Goal: Check status: Check status

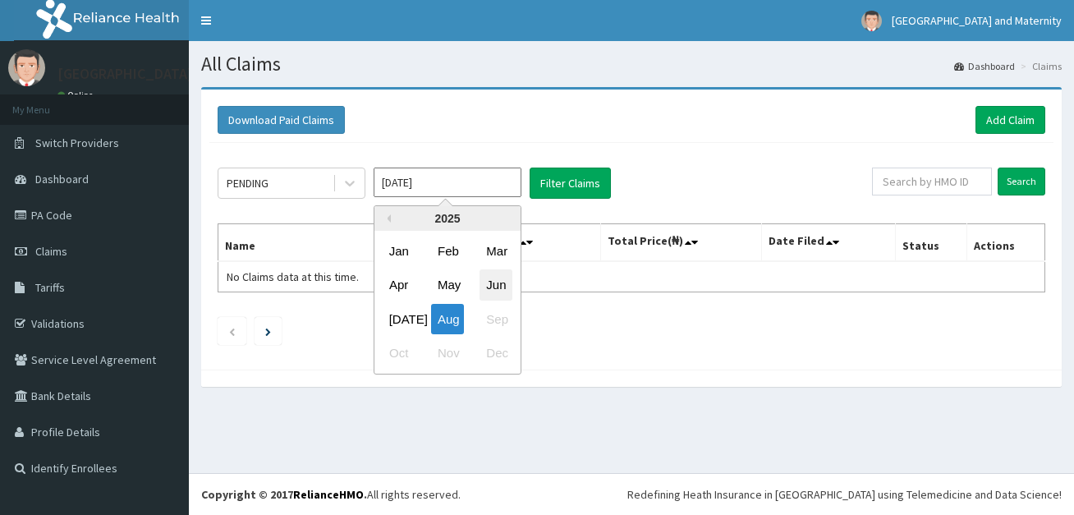
click at [490, 285] on div "Jun" at bounding box center [496, 285] width 33 height 30
type input "[DATE]"
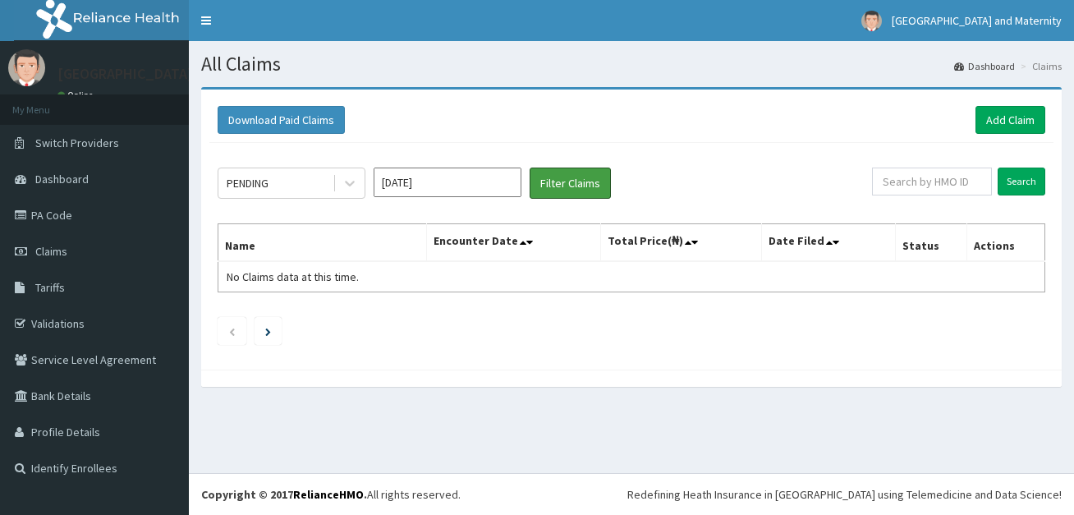
drag, startPoint x: 549, startPoint y: 175, endPoint x: 456, endPoint y: 1, distance: 197.6
click at [549, 173] on button "Filter Claims" at bounding box center [570, 182] width 81 height 31
click at [587, 190] on button "Filter Claims" at bounding box center [570, 182] width 81 height 31
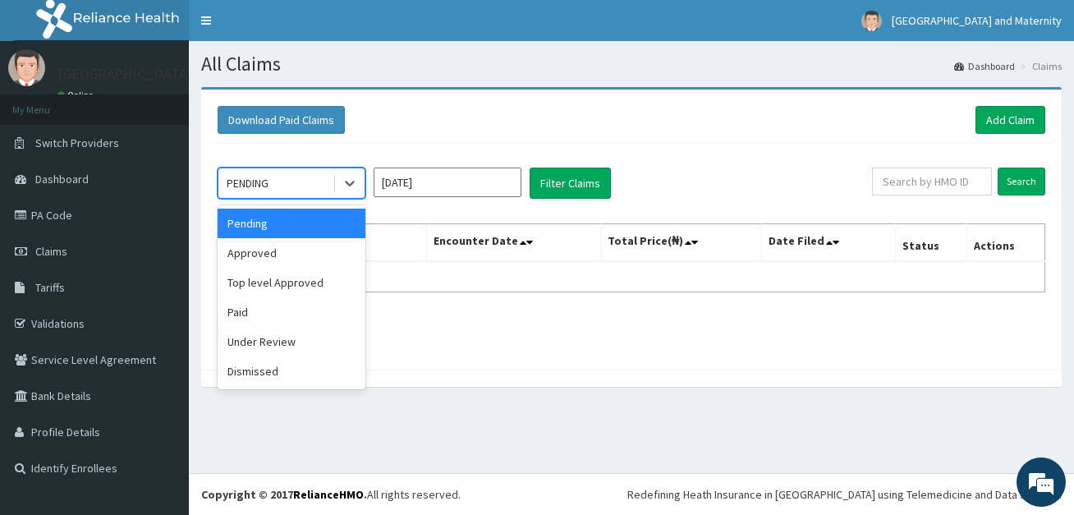
click at [296, 180] on div "PENDING" at bounding box center [275, 183] width 114 height 26
click at [287, 247] on div "Approved" at bounding box center [292, 253] width 148 height 30
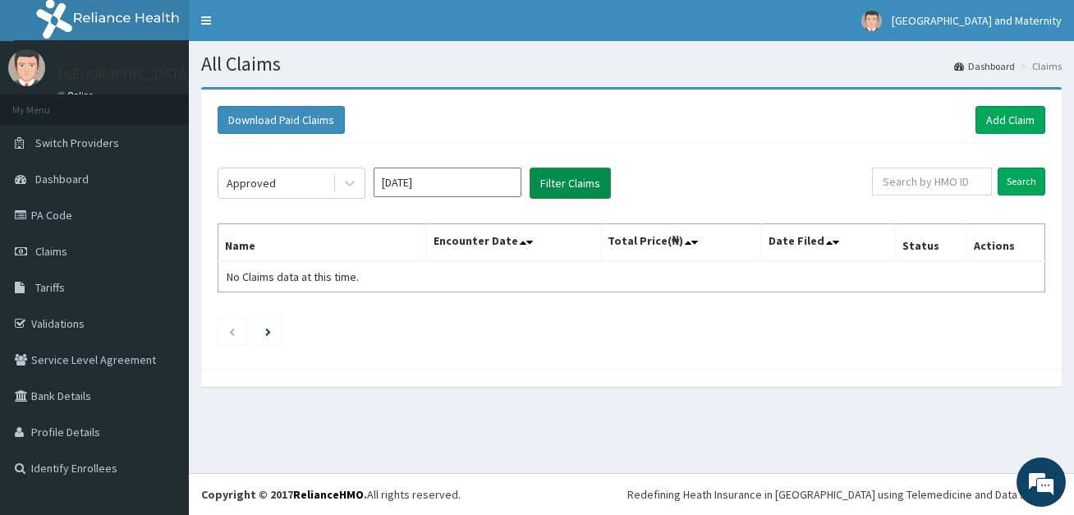
click at [570, 186] on button "Filter Claims" at bounding box center [570, 182] width 81 height 31
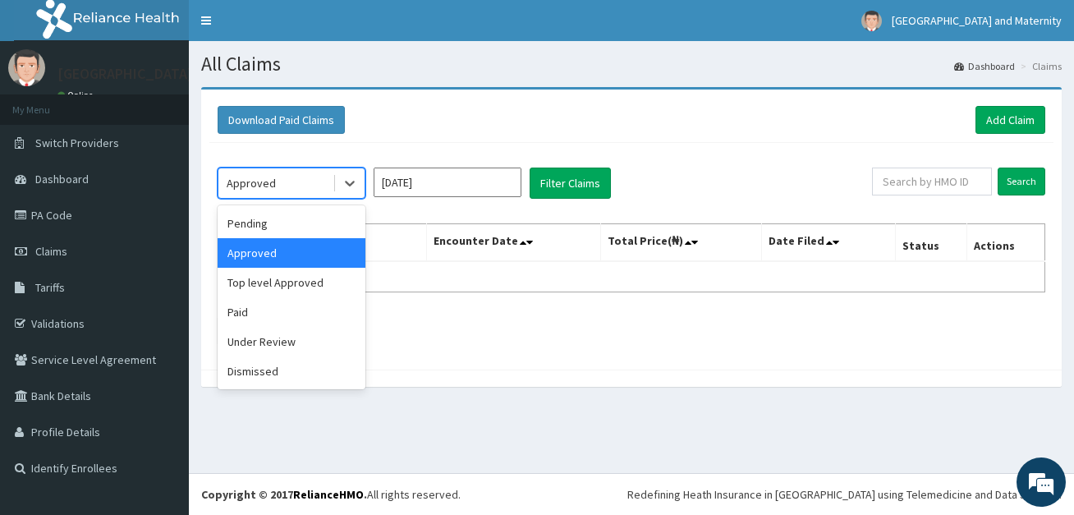
click at [255, 181] on div "Approved" at bounding box center [251, 183] width 49 height 16
click at [268, 307] on div "Paid" at bounding box center [292, 312] width 148 height 30
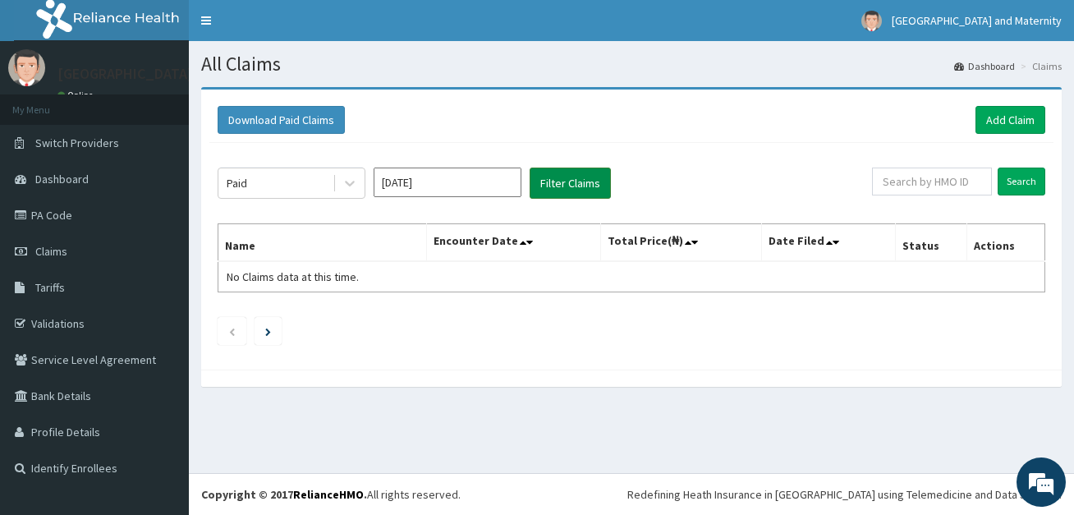
click at [571, 181] on button "Filter Claims" at bounding box center [570, 182] width 81 height 31
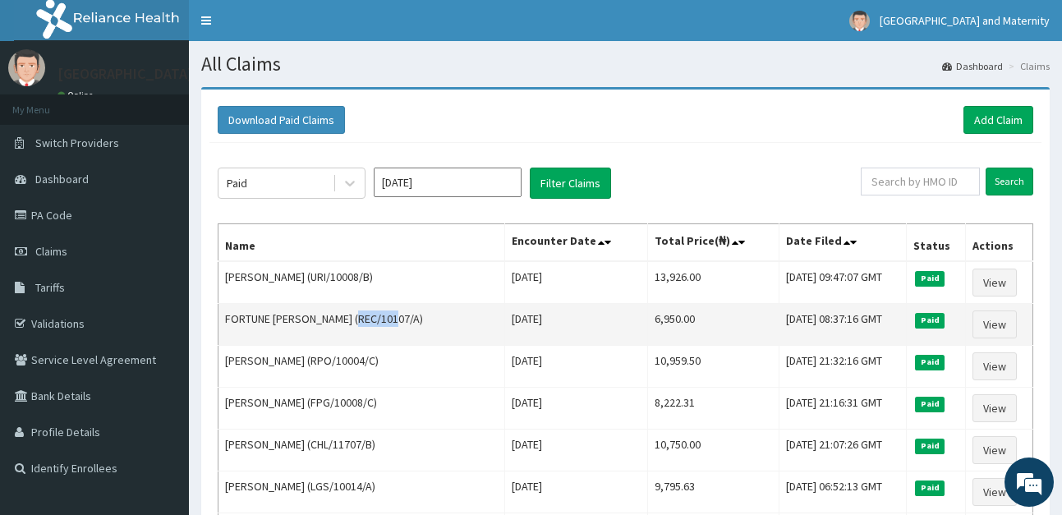
drag, startPoint x: 402, startPoint y: 320, endPoint x: 362, endPoint y: 314, distance: 40.6
click at [362, 314] on td "FORTUNE [PERSON_NAME] (REC/10107/A)" at bounding box center [361, 325] width 287 height 42
